Goal: Task Accomplishment & Management: Manage account settings

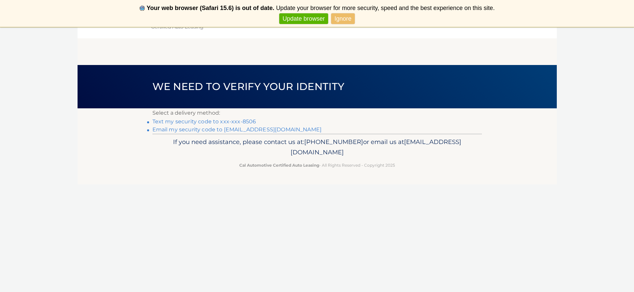
click at [250, 120] on link "Text my security code to xxx-xxx-8506" at bounding box center [204, 121] width 104 height 6
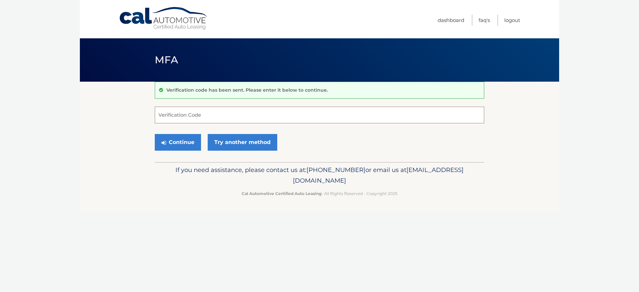
click at [250, 116] on input "Verification Code" at bounding box center [320, 115] width 330 height 17
type input "318999"
click at [181, 143] on button "Continue" at bounding box center [178, 142] width 46 height 17
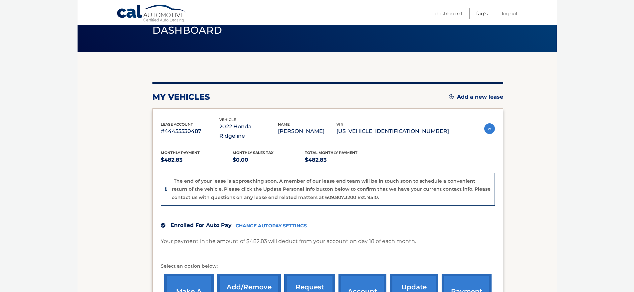
scroll to position [80, 0]
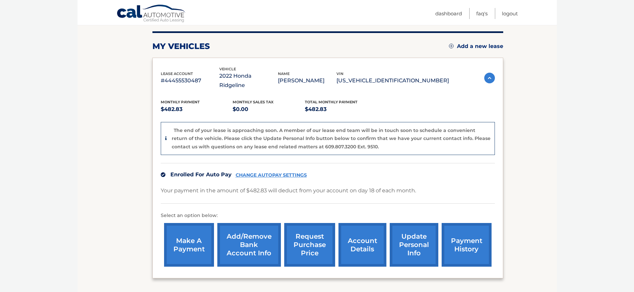
click at [177, 229] on link "make a payment" at bounding box center [189, 245] width 50 height 44
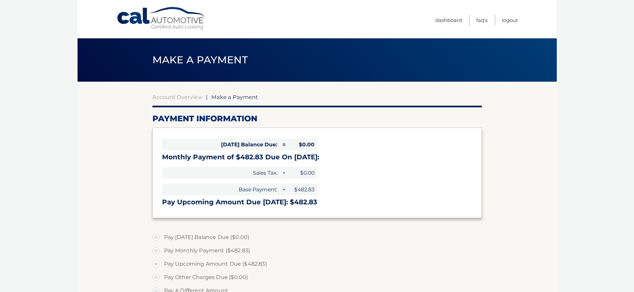
select select "NzEyODA2OWQtMDhkMS00OGI0LTk5MmUtNDlmOWNlN2UwNTc2"
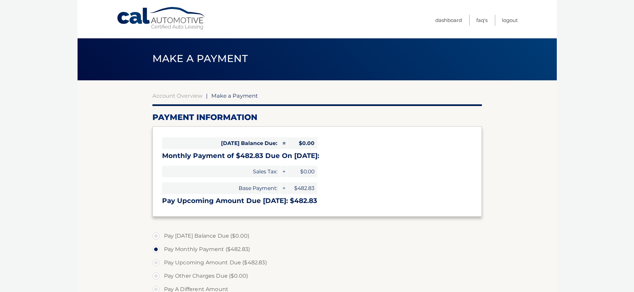
scroll to position [67, 0]
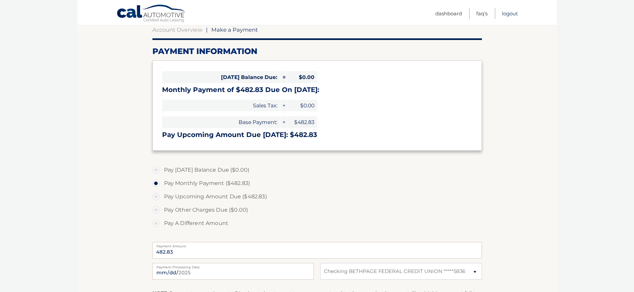
click at [506, 13] on link "Logout" at bounding box center [510, 13] width 16 height 11
